Goal: Task Accomplishment & Management: Use online tool/utility

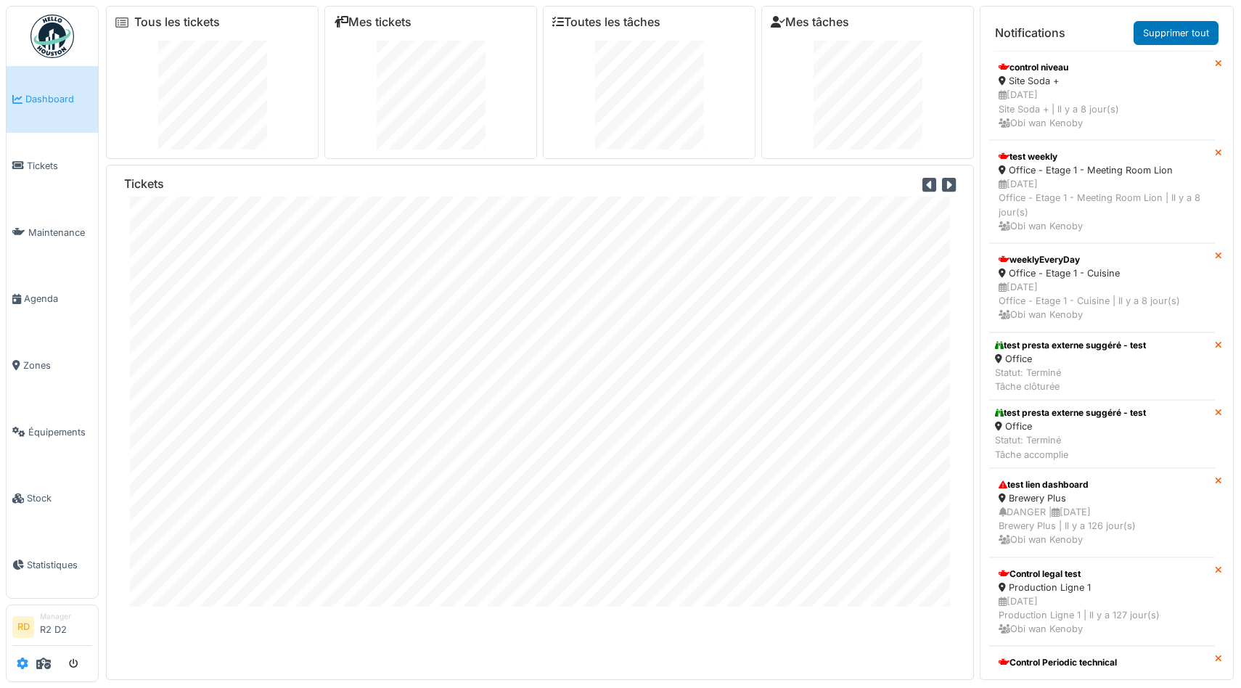
click at [20, 665] on icon at bounding box center [23, 664] width 12 height 12
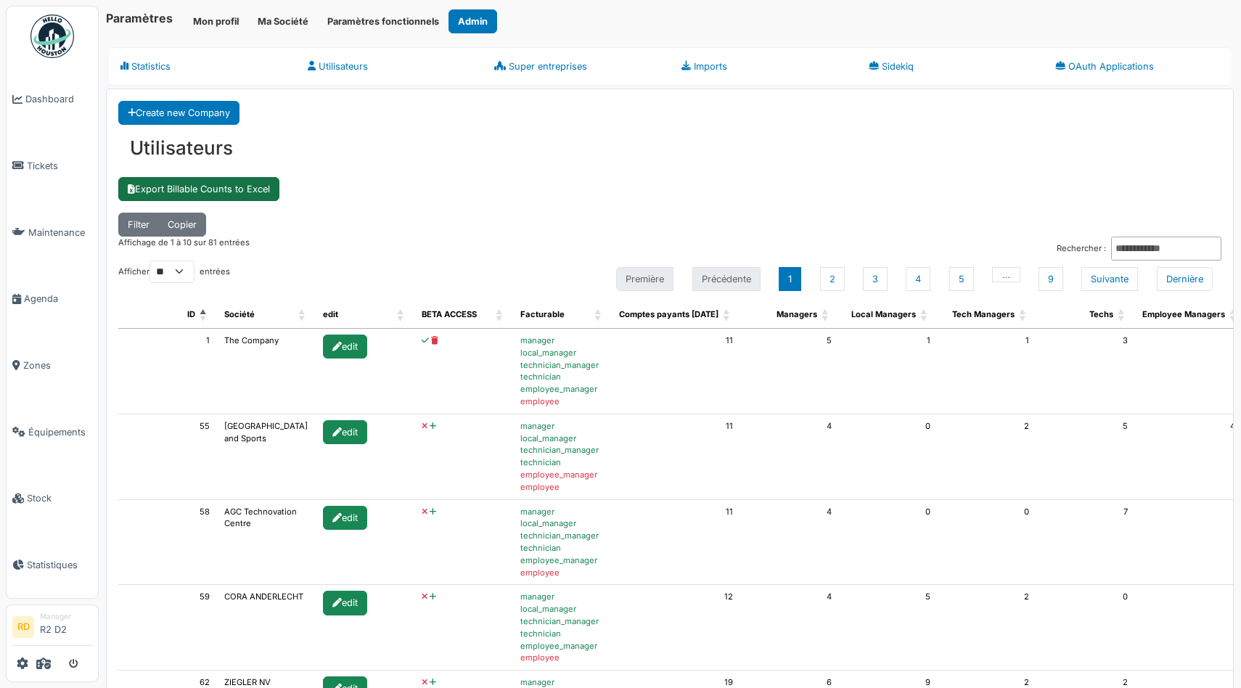
click at [205, 184] on link "Export Billable Counts to Excel" at bounding box center [198, 189] width 161 height 24
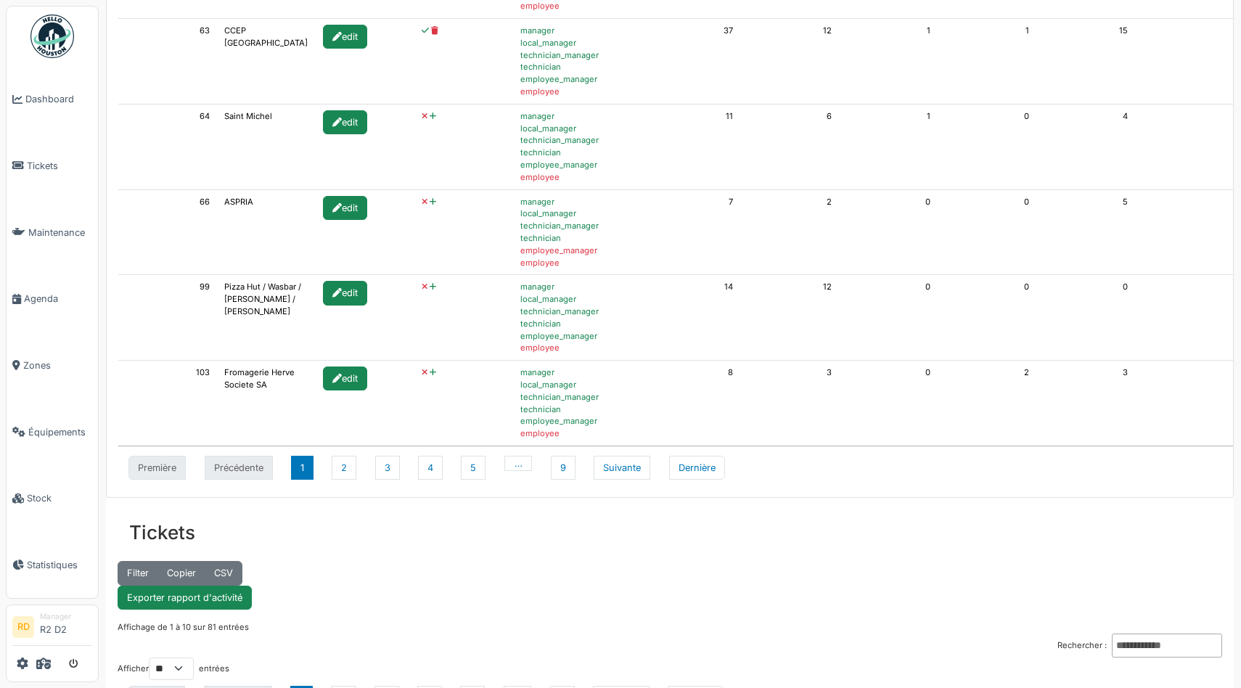
scroll to position [1098, 0]
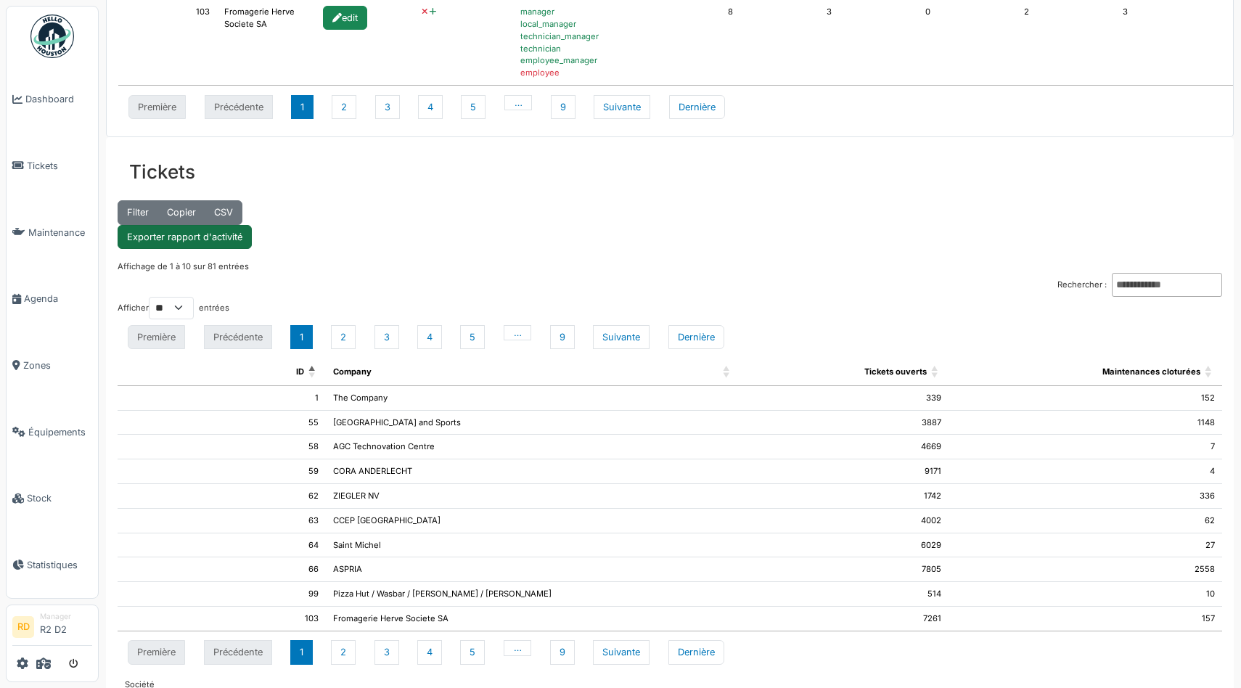
click at [177, 237] on link "Exporter rapport d'activité" at bounding box center [185, 237] width 134 height 24
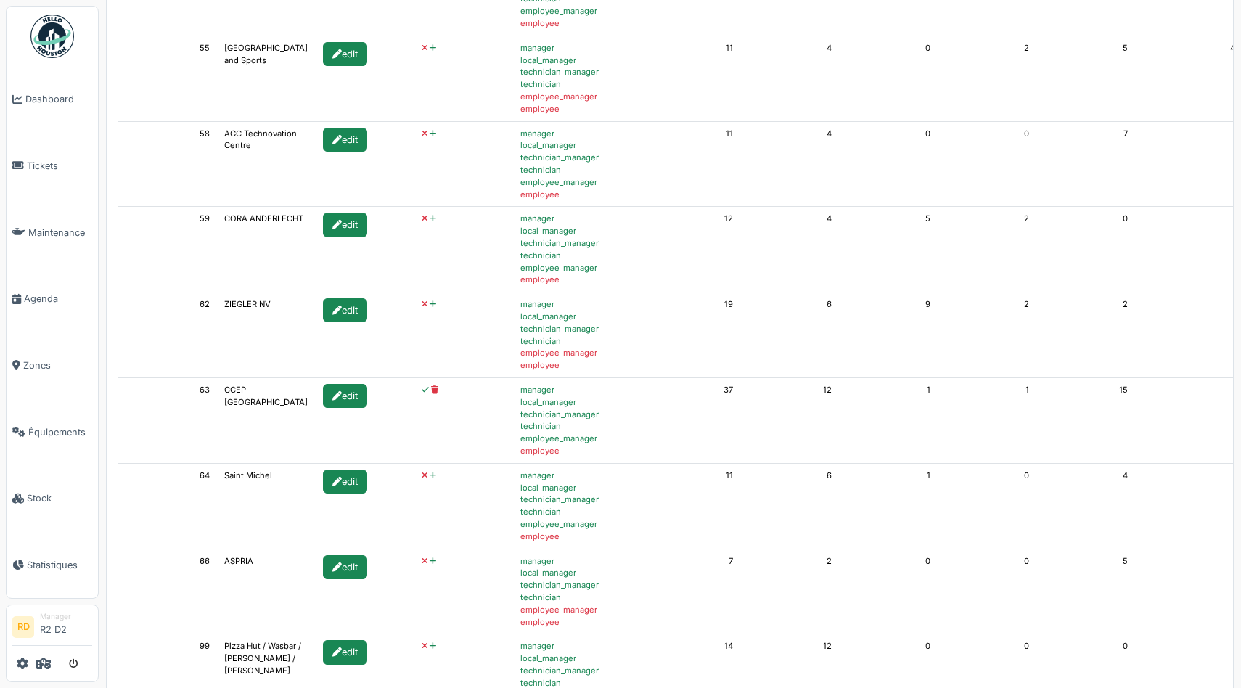
scroll to position [0, 0]
